Goal: Navigation & Orientation: Find specific page/section

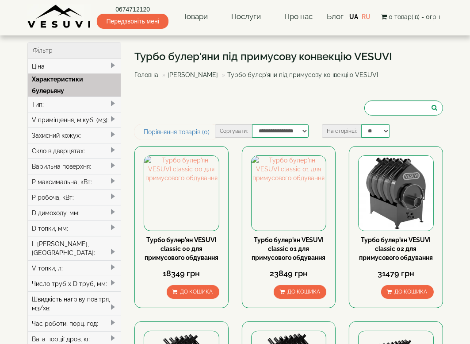
click at [180, 116] on div "Турбо булер'яни під примусову конвекцію VESUVI Головна Булер'яни VESUVI Турбо б…" at bounding box center [289, 83] width 309 height 82
click at [179, 116] on div "Турбо булер'яни під примусову конвекцію VESUVI Головна Булер'яни VESUVI Турбо б…" at bounding box center [289, 83] width 309 height 82
click at [180, 116] on div "Турбо булер'яни під примусову конвекцію VESUVI Головна Булер'яни VESUVI Турбо б…" at bounding box center [289, 83] width 309 height 82
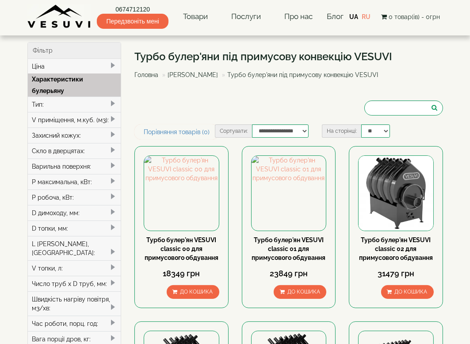
click at [179, 117] on div "Турбо булер'яни під примусову конвекцію VESUVI Головна Булер'яни VESUVI Турбо б…" at bounding box center [289, 83] width 309 height 82
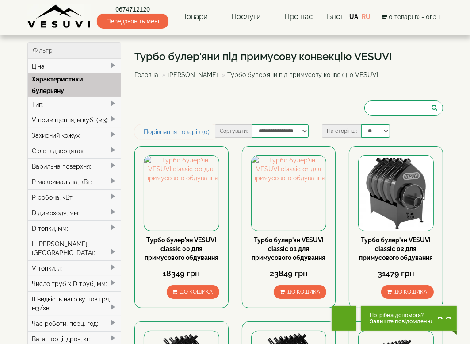
click at [177, 117] on div "Турбо булер'яни під примусову конвекцію VESUVI Головна Булер'яни VESUVI Турбо б…" at bounding box center [289, 83] width 309 height 82
click at [180, 118] on div "Турбо булер'яни під примусову конвекцію VESUVI Головна Булер'яни VESUVI Турбо б…" at bounding box center [289, 83] width 309 height 82
click at [177, 118] on div "Турбо булер'яни під примусову конвекцію VESUVI Головна Булер'яни VESUVI Турбо б…" at bounding box center [289, 83] width 309 height 82
click at [179, 116] on div "Турбо булер'яни під примусову конвекцію VESUVI Головна Булер'яни VESUVI Турбо б…" at bounding box center [289, 83] width 309 height 82
click at [180, 117] on div "Турбо булер'яни під примусову конвекцію VESUVI Головна Булер'яни VESUVI Турбо б…" at bounding box center [289, 83] width 309 height 82
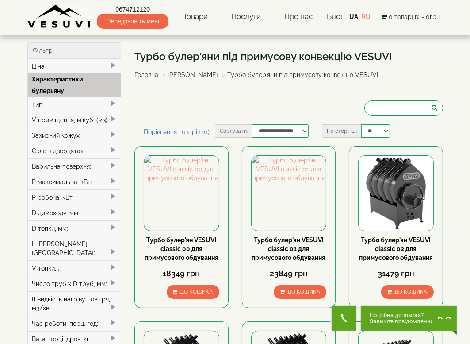
click at [178, 117] on div "Турбо булер'яни під примусову конвекцію VESUVI Головна Булер'яни VESUVI Турбо б…" at bounding box center [289, 83] width 309 height 82
click at [177, 118] on div "Турбо булер'яни під примусову конвекцію VESUVI Головна Булер'яни VESUVI Турбо б…" at bounding box center [289, 83] width 309 height 82
click at [177, 117] on div "Турбо булер'яни під примусову конвекцію VESUVI Головна Булер'яни VESUVI Турбо б…" at bounding box center [289, 83] width 309 height 82
click at [180, 116] on div "Турбо булер'яни під примусову конвекцію VESUVI Головна Булер'яни VESUVI Турбо б…" at bounding box center [289, 83] width 309 height 82
click at [179, 117] on div "Турбо булер'яни під примусову конвекцію VESUVI Головна Булер'яни VESUVI Турбо б…" at bounding box center [289, 83] width 309 height 82
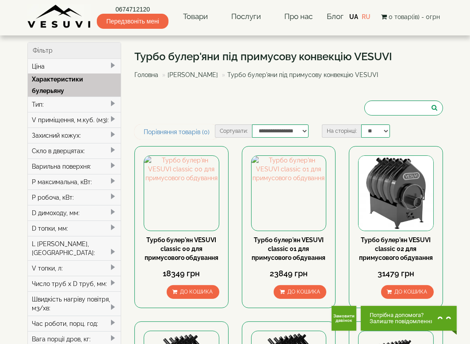
click at [177, 117] on div "Турбо булер'яни під примусову конвекцію VESUVI Головна Булер'яни VESUVI Турбо б…" at bounding box center [289, 83] width 309 height 82
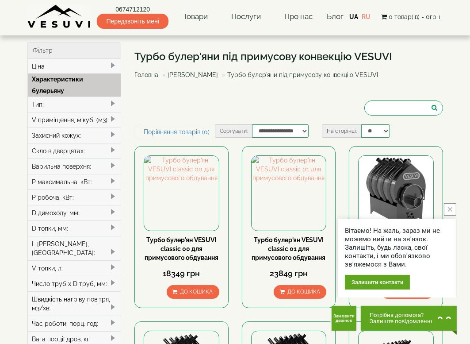
click at [177, 117] on div "Турбо булер'яни під примусову конвекцію VESUVI Головна Булер'яни VESUVI Турбо б…" at bounding box center [289, 83] width 309 height 82
click at [180, 116] on div "Турбо булер'яни під примусову конвекцію VESUVI Головна Булер'яни VESUVI Турбо б…" at bounding box center [289, 83] width 309 height 82
click at [177, 118] on div "Турбо булер'яни під примусову конвекцію VESUVI Головна Булер'яни VESUVI Турбо б…" at bounding box center [289, 83] width 309 height 82
click at [180, 117] on div "Турбо булер'яни під примусову конвекцію VESUVI Головна Булер'яни VESUVI Турбо б…" at bounding box center [289, 83] width 309 height 82
click at [177, 117] on div "Турбо булер'яни під примусову конвекцію VESUVI Головна Булер'яни VESUVI Турбо б…" at bounding box center [289, 83] width 309 height 82
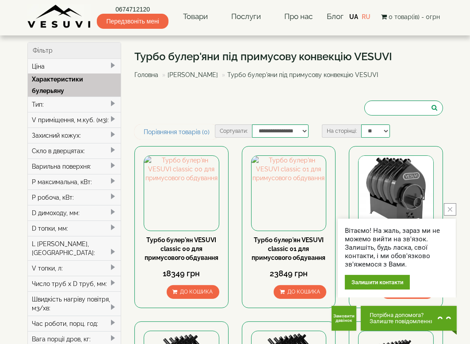
click at [177, 117] on div "Турбо булер'яни під примусову конвекцію VESUVI Головна Булер'яни VESUVI Турбо б…" at bounding box center [289, 83] width 309 height 82
click at [177, 118] on div "Турбо булер'яни під примусову конвекцію VESUVI Головна Булер'яни VESUVI Турбо б…" at bounding box center [289, 83] width 309 height 82
click at [178, 116] on div "Турбо булер'яни під примусову конвекцію VESUVI Головна Булер'яни VESUVI Турбо б…" at bounding box center [289, 83] width 309 height 82
click at [179, 116] on div "Турбо булер'яни під примусову конвекцію VESUVI Головна Булер'яни VESUVI Турбо б…" at bounding box center [289, 83] width 309 height 82
click at [177, 117] on div "Турбо булер'яни під примусову конвекцію VESUVI Головна Булер'яни VESUVI Турбо б…" at bounding box center [289, 83] width 309 height 82
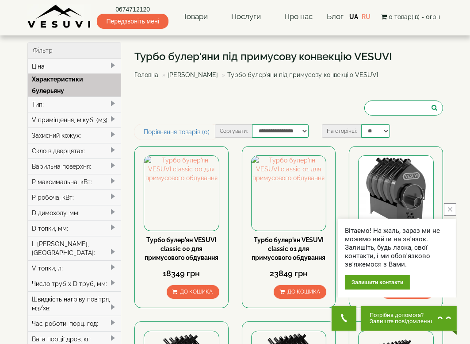
click at [177, 116] on div "Турбо булер'яни під примусову конвекцію VESUVI Головна Булер'яни VESUVI Турбо б…" at bounding box center [289, 83] width 309 height 82
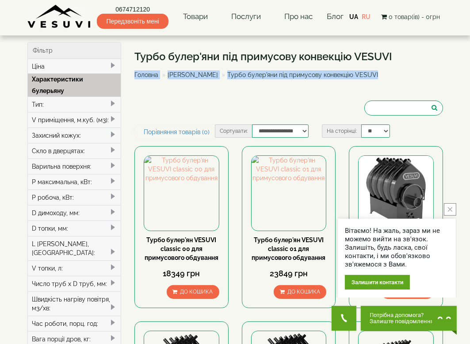
click at [178, 116] on div "Турбо булер'яни під примусову конвекцію VESUVI Головна Булер'яни VESUVI Турбо б…" at bounding box center [289, 83] width 309 height 82
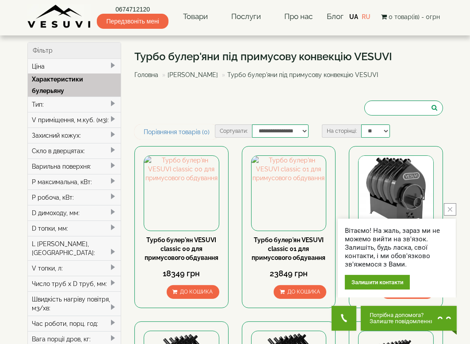
click at [179, 117] on div "Турбо булер'яни під примусову конвекцію VESUVI Головна Булер'яни VESUVI Турбо б…" at bounding box center [289, 83] width 309 height 82
click at [178, 117] on div "Турбо булер'яни під примусову конвекцію VESUVI Головна Булер'яни VESUVI Турбо б…" at bounding box center [289, 83] width 309 height 82
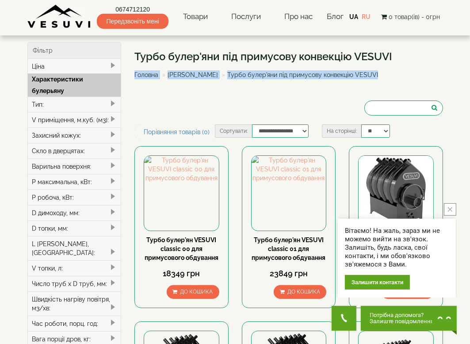
click at [177, 116] on div "Турбо булер'яни під примусову конвекцію VESUVI Головна Булер'яни VESUVI Турбо б…" at bounding box center [289, 83] width 309 height 82
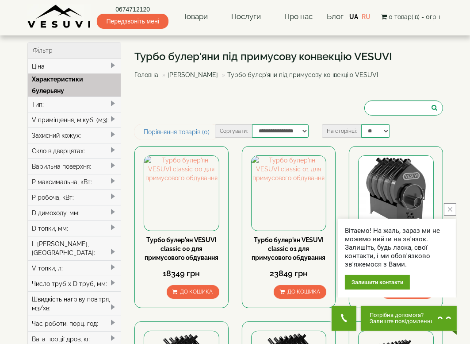
click at [178, 116] on div "Турбо булер'яни під примусову конвекцію VESUVI Головна Булер'яни VESUVI Турбо б…" at bounding box center [289, 83] width 309 height 82
click at [179, 116] on div "Турбо булер'яни під примусову конвекцію VESUVI Головна Булер'яни VESUVI Турбо б…" at bounding box center [289, 83] width 309 height 82
click at [179, 118] on div "Турбо булер'яни під примусову конвекцію VESUVI Головна Булер'яни VESUVI Турбо б…" at bounding box center [289, 83] width 309 height 82
click at [177, 116] on div "Турбо булер'яни під примусову конвекцію VESUVI Головна Булер'яни VESUVI Турбо б…" at bounding box center [289, 83] width 309 height 82
click at [180, 116] on div "Турбо булер'яни під примусову конвекцію VESUVI Головна Булер'яни VESUVI Турбо б…" at bounding box center [289, 83] width 309 height 82
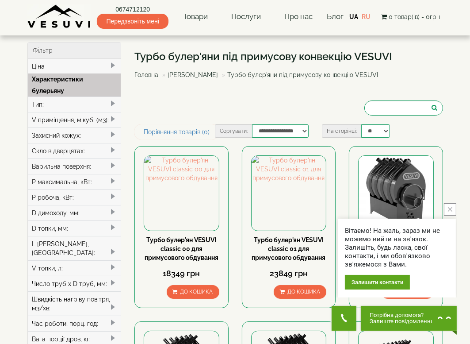
click at [177, 116] on div "Турбо булер'яни під примусову конвекцію VESUVI Головна Булер'яни VESUVI Турбо б…" at bounding box center [289, 83] width 309 height 82
click at [180, 117] on div "Турбо булер'яни під примусову конвекцію VESUVI Головна Булер'яни VESUVI Турбо б…" at bounding box center [289, 83] width 309 height 82
click at [177, 116] on div "Турбо булер'яни під примусову конвекцію VESUVI Головна Булер'яни VESUVI Турбо б…" at bounding box center [289, 83] width 309 height 82
click at [180, 116] on div "Турбо булер'яни під примусову конвекцію VESUVI Головна Булер'яни VESUVI Турбо б…" at bounding box center [289, 83] width 309 height 82
click at [179, 116] on div "Турбо булер'яни під примусову конвекцію VESUVI Головна Булер'яни VESUVI Турбо б…" at bounding box center [289, 83] width 309 height 82
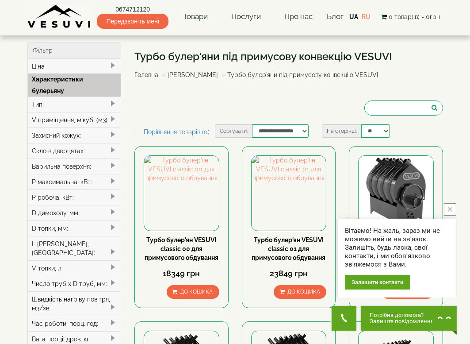
click at [178, 116] on div "Турбо булер'яни під примусову конвекцію VESUVI Головна Булер'яни VESUVI Турбо б…" at bounding box center [289, 83] width 309 height 82
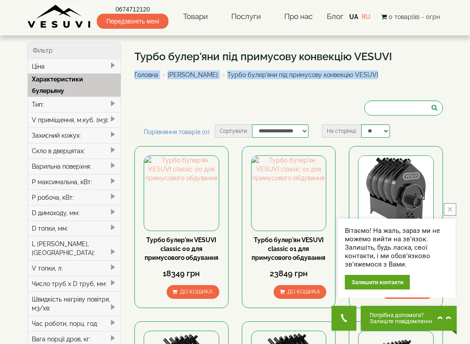
click at [178, 116] on div "Турбо булер'яни під примусову конвекцію VESUVI Головна Булер'яни VESUVI Турбо б…" at bounding box center [289, 83] width 309 height 82
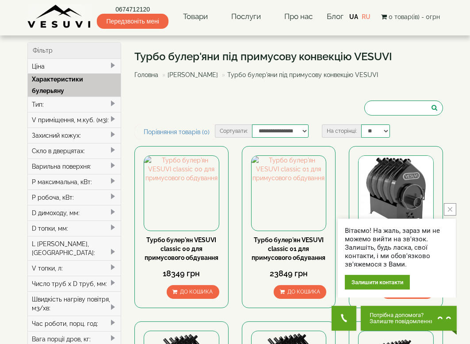
click at [179, 118] on div "Турбо булер'яни під примусову конвекцію VESUVI Головна Булер'яни VESUVI Турбо б…" at bounding box center [289, 83] width 309 height 82
click at [177, 116] on div "Турбо булер'яни під примусову конвекцію VESUVI Головна Булер'яни VESUVI Турбо б…" at bounding box center [289, 83] width 309 height 82
click at [178, 117] on div "Турбо булер'яни під примусову конвекцію VESUVI Головна Булер'яни VESUVI Турбо б…" at bounding box center [289, 83] width 309 height 82
click at [179, 117] on div "Турбо булер'яни під примусову конвекцію VESUVI Головна Булер'яни VESUVI Турбо б…" at bounding box center [289, 83] width 309 height 82
click at [177, 116] on div "Турбо булер'яни під примусову конвекцію VESUVI Головна Булер'яни VESUVI Турбо б…" at bounding box center [289, 83] width 309 height 82
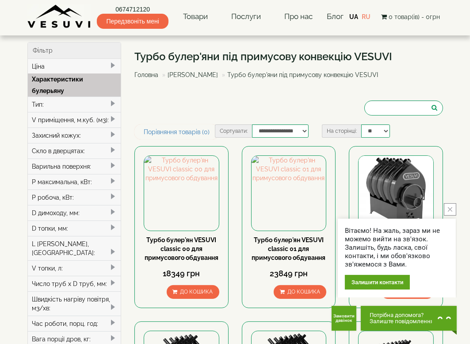
click at [180, 118] on div "Турбо булер'яни під примусову конвекцію VESUVI Головна Булер'яни VESUVI Турбо б…" at bounding box center [289, 83] width 309 height 82
click at [177, 117] on div "Турбо булер'яни під примусову конвекцію VESUVI Головна Булер'яни VESUVI Турбо б…" at bounding box center [289, 83] width 309 height 82
click at [178, 116] on div "Турбо булер'яни під примусову конвекцію VESUVI Головна Булер'яни VESUVI Турбо б…" at bounding box center [289, 83] width 309 height 82
click at [177, 116] on div "Турбо булер'яни під примусову конвекцію VESUVI Головна Булер'яни VESUVI Турбо б…" at bounding box center [289, 83] width 309 height 82
click at [179, 117] on div "Турбо булер'яни під примусову конвекцію VESUVI Головна Булер'яни VESUVI Турбо б…" at bounding box center [289, 83] width 309 height 82
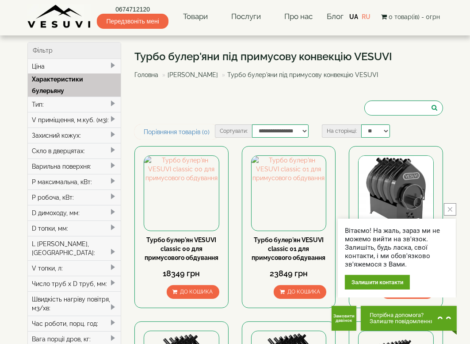
click at [179, 117] on div "Турбо булер'яни під примусову конвекцію VESUVI Головна Булер'яни VESUVI Турбо б…" at bounding box center [289, 83] width 309 height 82
click at [178, 116] on div "Турбо булер'яни під примусову конвекцію VESUVI Головна Булер'яни VESUVI Турбо б…" at bounding box center [289, 83] width 309 height 82
click at [180, 116] on div "Турбо булер'яни під примусову конвекцію VESUVI Головна Булер'яни VESUVI Турбо б…" at bounding box center [289, 83] width 309 height 82
click at [178, 116] on div "Турбо булер'яни під примусову конвекцію VESUVI Головна Булер'яни VESUVI Турбо б…" at bounding box center [289, 83] width 309 height 82
click at [180, 116] on div "Турбо булер'яни під примусову конвекцію VESUVI Головна Булер'яни VESUVI Турбо б…" at bounding box center [289, 83] width 309 height 82
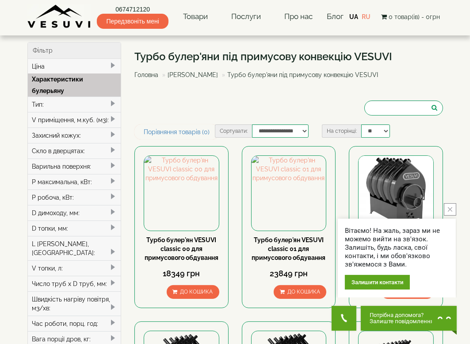
click at [177, 116] on div "Турбо булер'яни під примусову конвекцію VESUVI Головна Булер'яни VESUVI Турбо б…" at bounding box center [289, 83] width 309 height 82
click at [179, 116] on div "Турбо булер'яни під примусову конвекцію VESUVI Головна Булер'яни VESUVI Турбо б…" at bounding box center [289, 83] width 309 height 82
click at [178, 116] on div "Турбо булер'яни під примусову конвекцію VESUVI Головна Булер'яни VESUVI Турбо б…" at bounding box center [289, 83] width 309 height 82
click at [180, 117] on div "Турбо булер'яни під примусову конвекцію VESUVI Головна Булер'яни VESUVI Турбо б…" at bounding box center [289, 83] width 309 height 82
click at [179, 116] on div "Турбо булер'яни під примусову конвекцію VESUVI Головна Булер'яни VESUVI Турбо б…" at bounding box center [289, 83] width 309 height 82
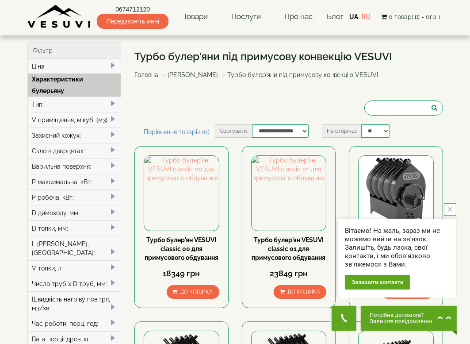
click at [178, 118] on div "Турбо булер'яни під примусову конвекцію VESUVI Головна Булер'яни VESUVI Турбо б…" at bounding box center [289, 83] width 309 height 82
click at [177, 116] on div "Турбо булер'яни під примусову конвекцію VESUVI Головна Булер'яни VESUVI Турбо б…" at bounding box center [289, 83] width 309 height 82
click at [177, 117] on div "Турбо булер'яни під примусову конвекцію VESUVI Головна Булер'яни VESUVI Турбо б…" at bounding box center [289, 83] width 309 height 82
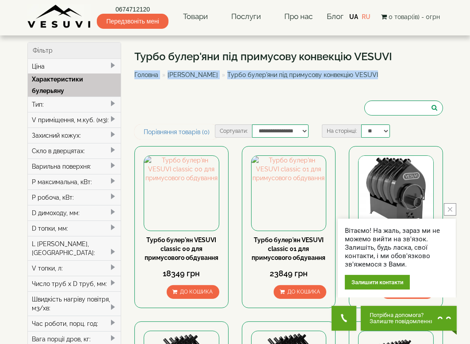
click at [178, 117] on div "Турбо булер'яни під примусову конвекцію VESUVI Головна Булер'яни VESUVI Турбо б…" at bounding box center [289, 83] width 309 height 82
click at [179, 117] on div "Турбо булер'яни під примусову конвекцію VESUVI Головна Булер'яни VESUVI Турбо б…" at bounding box center [289, 83] width 309 height 82
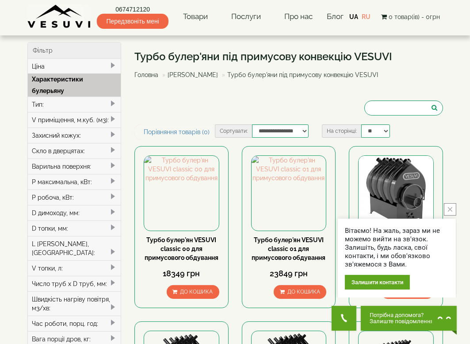
click at [179, 116] on div "Турбо булер'яни під примусову конвекцію VESUVI Головна Булер'яни VESUVI Турбо б…" at bounding box center [289, 83] width 309 height 82
click at [180, 116] on div "Турбо булер'яни під примусову конвекцію VESUVI Головна Булер'яни VESUVI Турбо б…" at bounding box center [289, 83] width 309 height 82
click at [178, 117] on div "Турбо булер'яни під примусову конвекцію VESUVI Головна Булер'яни VESUVI Турбо б…" at bounding box center [289, 83] width 309 height 82
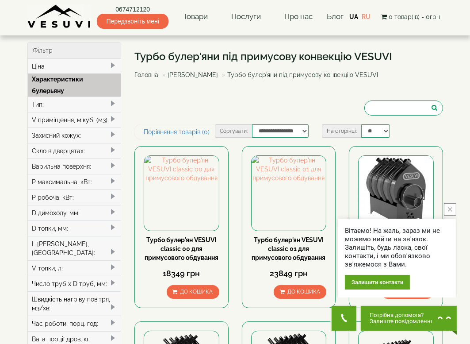
click at [177, 117] on div "Турбо булер'яни під примусову конвекцію VESUVI Головна Булер'яни VESUVI Турбо б…" at bounding box center [289, 83] width 309 height 82
click at [177, 116] on div "Турбо булер'яни під примусову конвекцію VESUVI Головна Булер'яни VESUVI Турбо б…" at bounding box center [289, 83] width 309 height 82
click at [180, 117] on div "Турбо булер'яни під примусову конвекцію VESUVI Головна Булер'яни VESUVI Турбо б…" at bounding box center [289, 83] width 309 height 82
click at [180, 116] on div "Турбо булер'яни під примусову конвекцію VESUVI Головна Булер'яни VESUVI Турбо б…" at bounding box center [289, 83] width 309 height 82
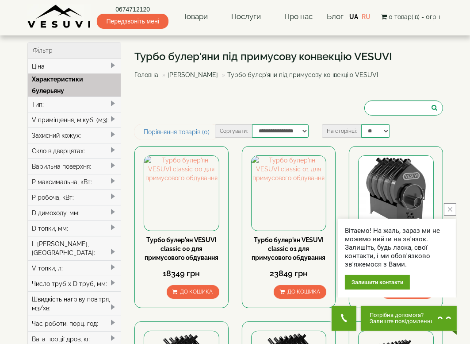
click at [177, 116] on div "Турбо булер'яни під примусову конвекцію VESUVI Головна Булер'яни VESUVI Турбо б…" at bounding box center [289, 83] width 309 height 82
click at [180, 116] on div "Турбо булер'яни під примусову конвекцію VESUVI Головна Булер'яни VESUVI Турбо б…" at bounding box center [289, 83] width 309 height 82
click at [178, 116] on div "Турбо булер'яни під примусову конвекцію VESUVI Головна Булер'яни VESUVI Турбо б…" at bounding box center [289, 83] width 309 height 82
click at [177, 117] on div "Турбо булер'яни під примусову конвекцію VESUVI Головна Булер'яни VESUVI Турбо б…" at bounding box center [289, 83] width 309 height 82
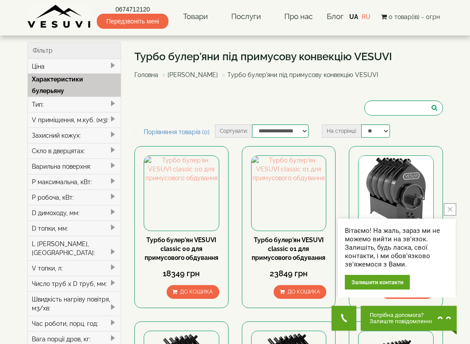
click at [179, 116] on div "Турбо булер'яни під примусову конвекцію VESUVI Головна Булер'яни VESUVI Турбо б…" at bounding box center [289, 83] width 309 height 82
click at [178, 118] on div "Турбо булер'яни під примусову конвекцію VESUVI Головна Булер'яни VESUVI Турбо б…" at bounding box center [289, 83] width 309 height 82
click at [180, 118] on div "Турбо булер'яни під примусову конвекцію VESUVI Головна Булер'яни VESUVI Турбо б…" at bounding box center [289, 83] width 309 height 82
click at [177, 117] on div "Турбо булер'яни під примусову конвекцію VESUVI Головна Булер'яни VESUVI Турбо б…" at bounding box center [289, 83] width 309 height 82
click at [180, 118] on div "Турбо булер'яни під примусову конвекцію VESUVI Головна Булер'яни VESUVI Турбо б…" at bounding box center [289, 83] width 309 height 82
